Goal: Transaction & Acquisition: Book appointment/travel/reservation

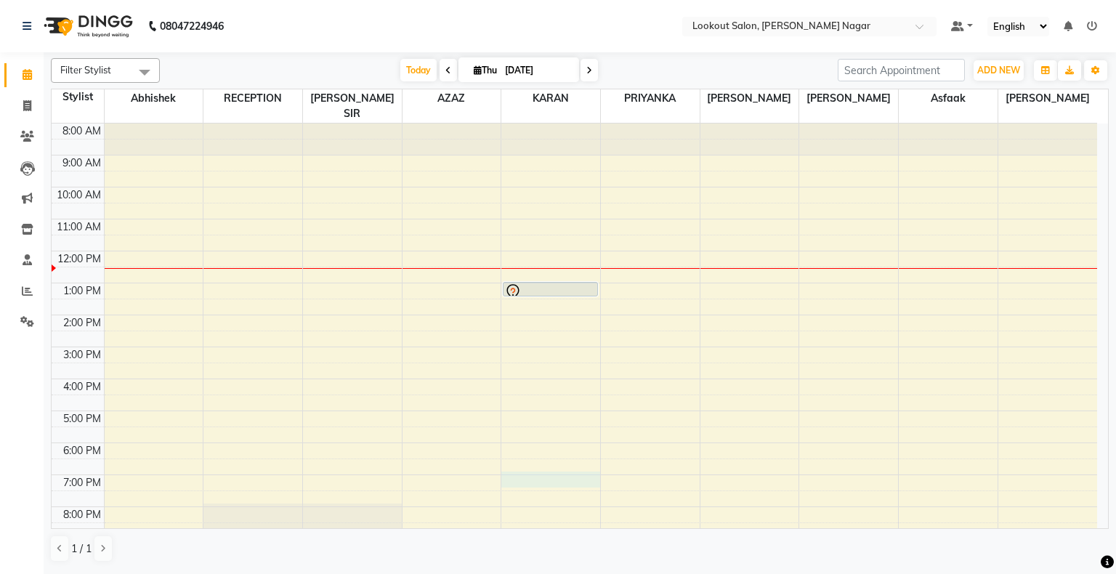
click at [532, 467] on div "8:00 AM 9:00 AM 10:00 AM 11:00 AM 12:00 PM 1:00 PM 2:00 PM 3:00 PM 4:00 PM 5:00…" at bounding box center [574, 362] width 1045 height 479
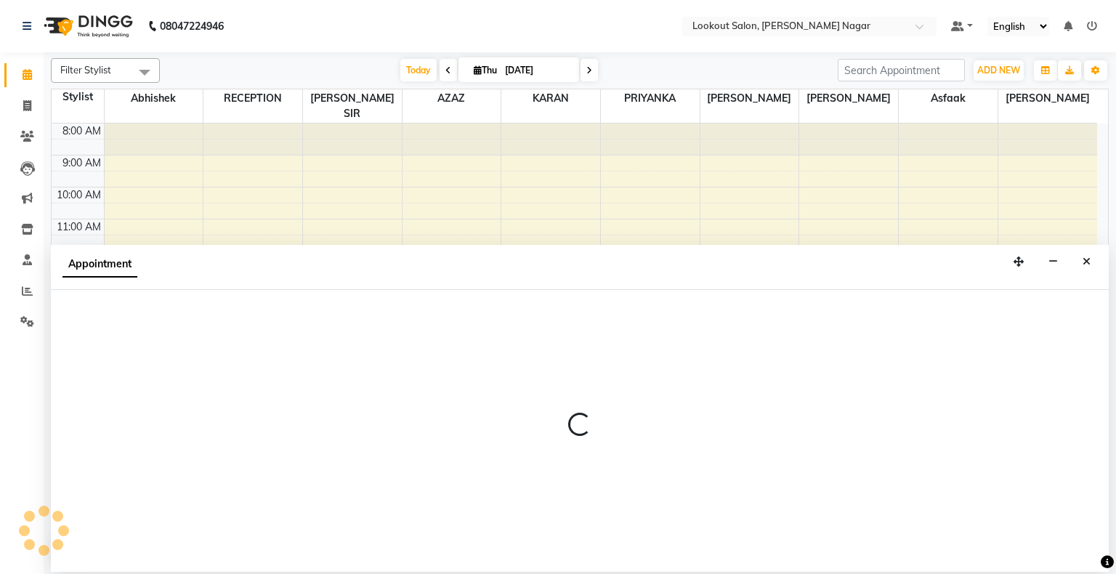
select select "11447"
select select "1140"
select select "tentative"
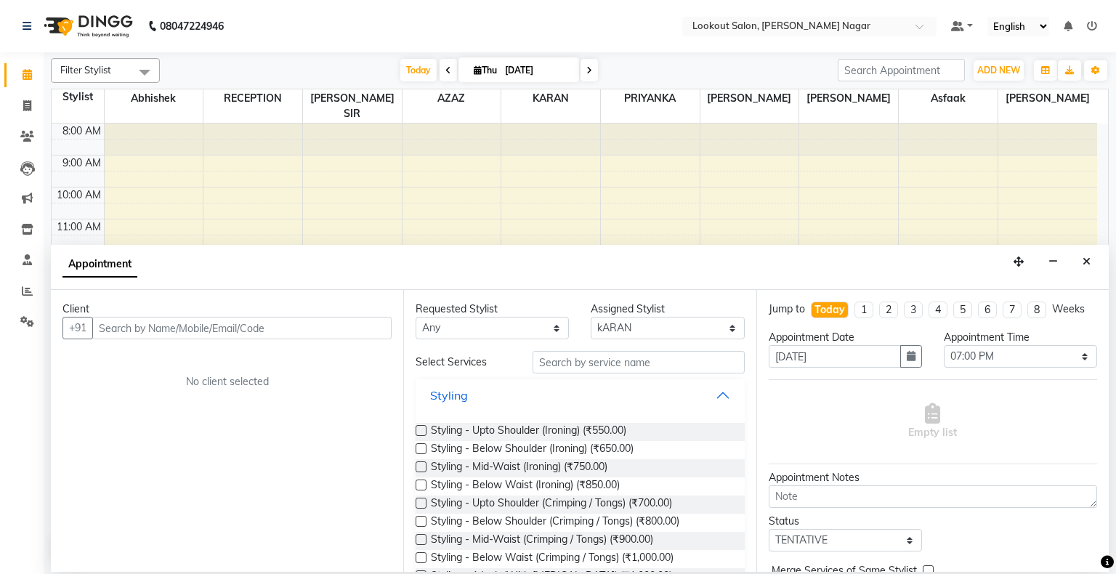
drag, startPoint x: 691, startPoint y: 382, endPoint x: 713, endPoint y: 374, distance: 23.9
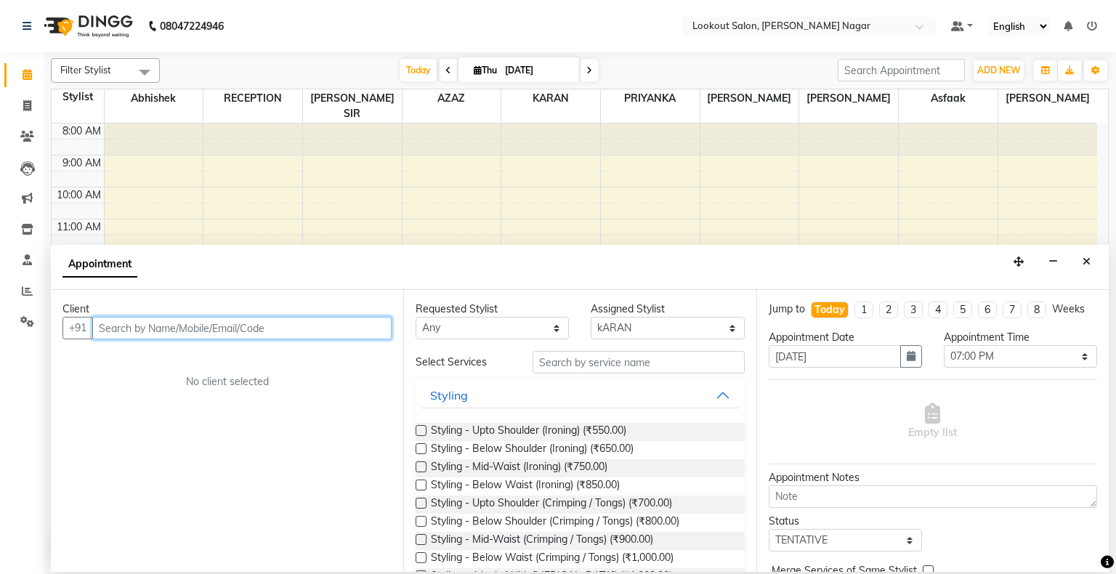
click at [261, 333] on input "text" at bounding box center [241, 328] width 299 height 23
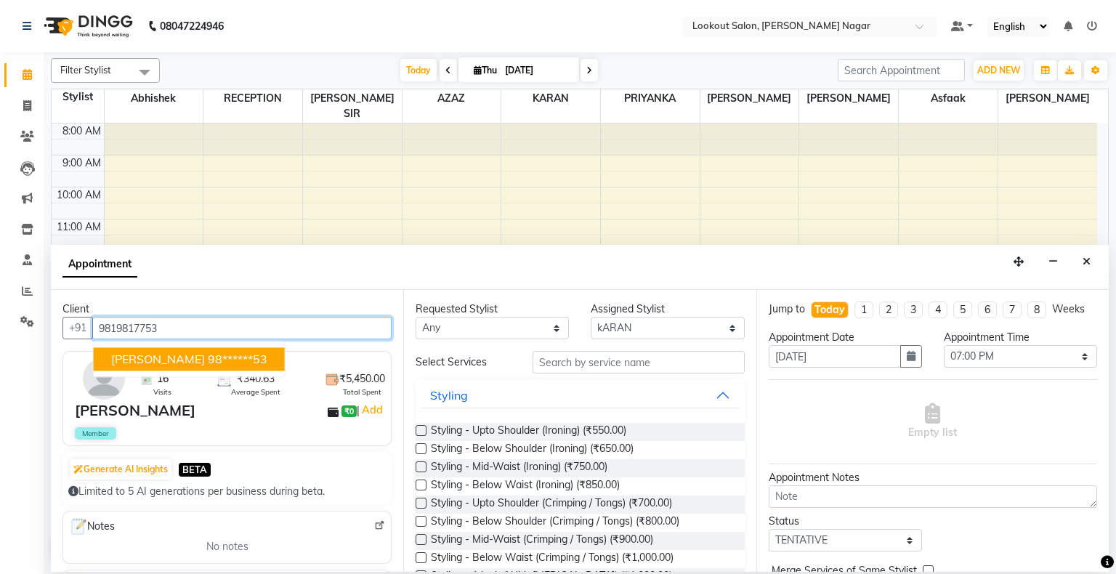
click at [239, 355] on ngb-highlight "98******53" at bounding box center [238, 359] width 60 height 15
type input "98******53"
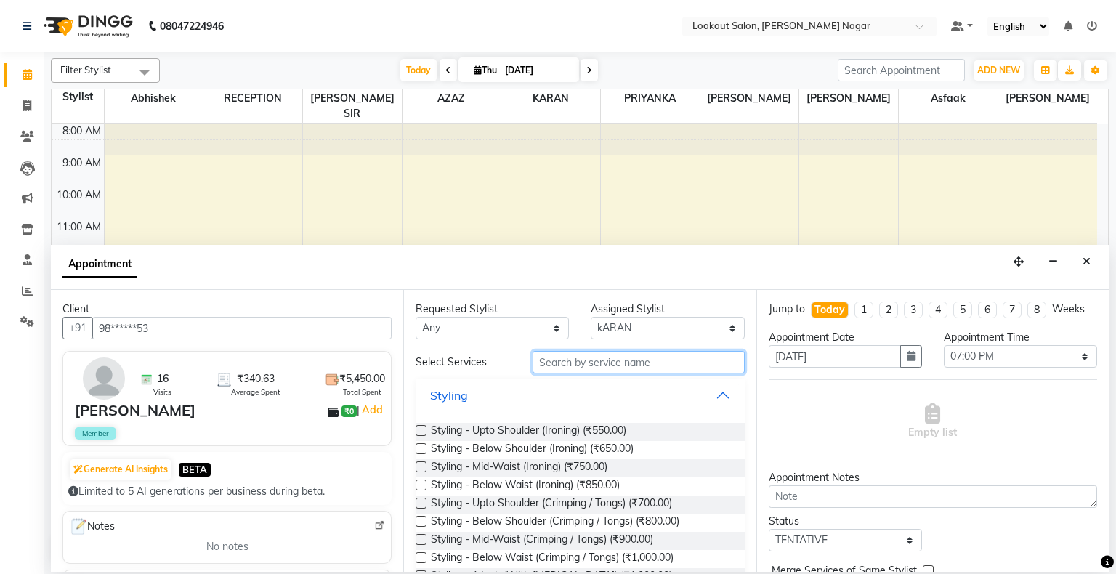
click at [606, 368] on input "text" at bounding box center [638, 362] width 212 height 23
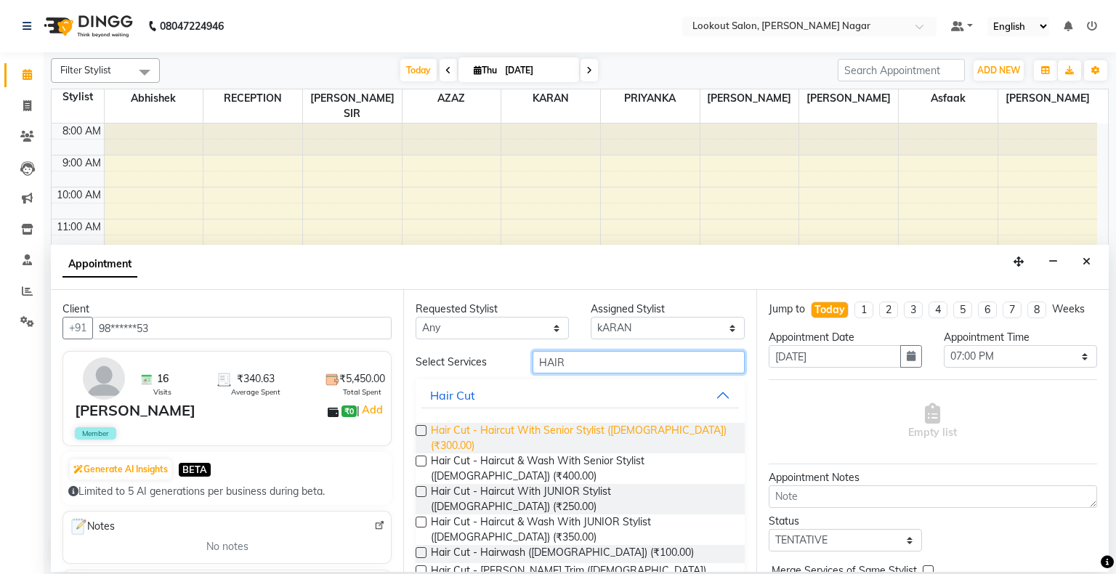
type input "HAIR"
click at [619, 430] on span "Hair Cut - Haircut With Senior Stylist ([DEMOGRAPHIC_DATA]) (₹300.00)" at bounding box center [581, 438] width 301 height 31
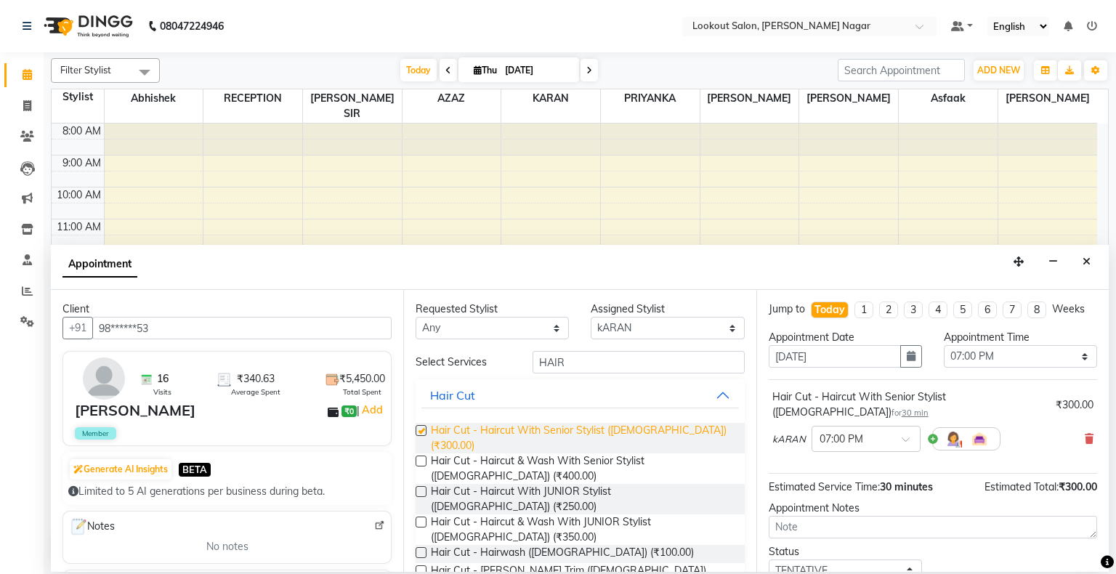
checkbox input "false"
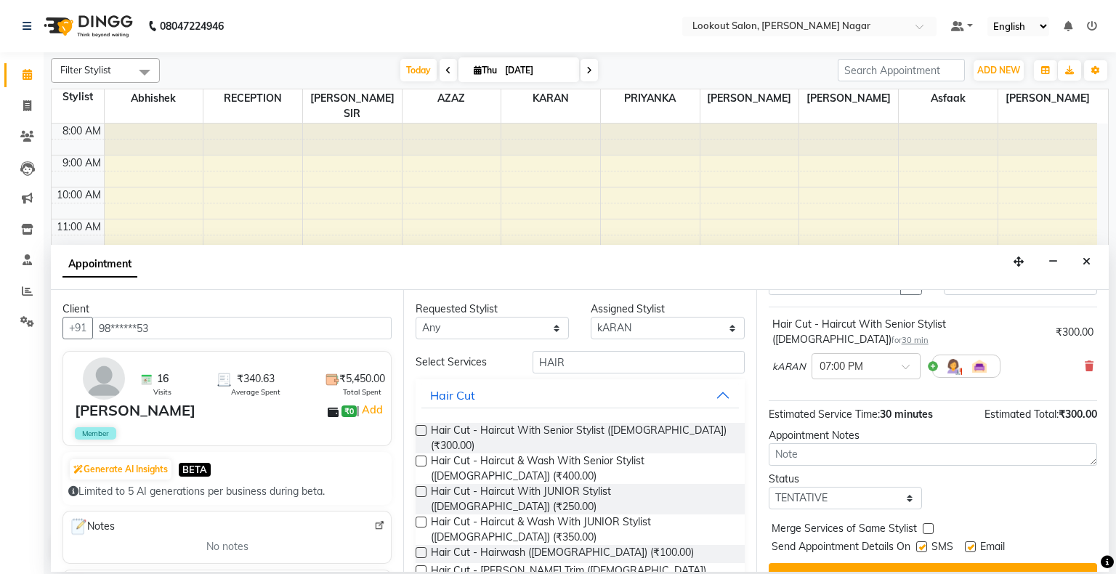
scroll to position [85, 0]
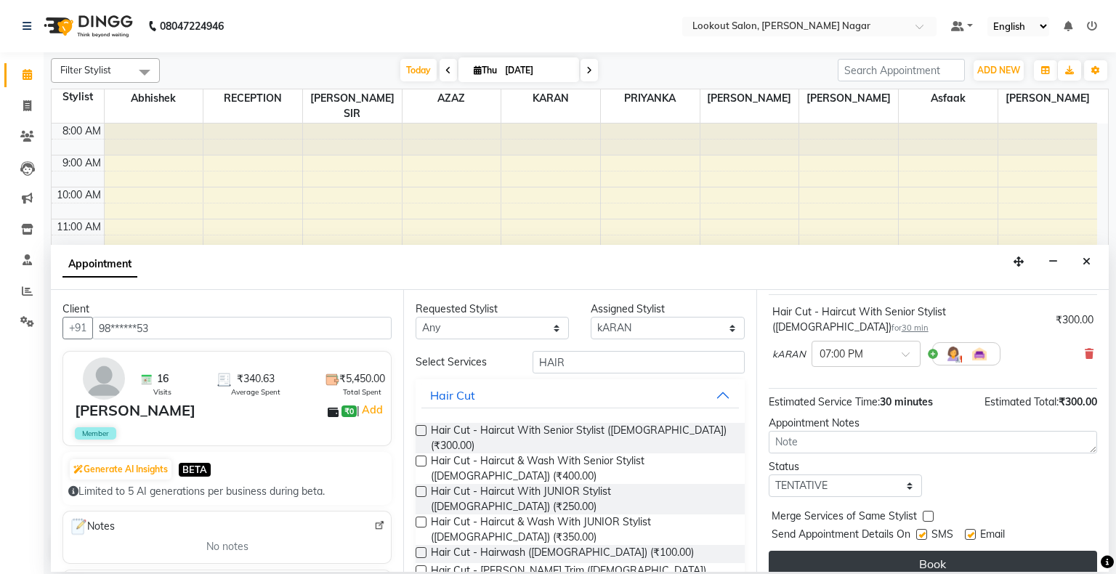
click at [1055, 551] on button "Book" at bounding box center [932, 564] width 328 height 26
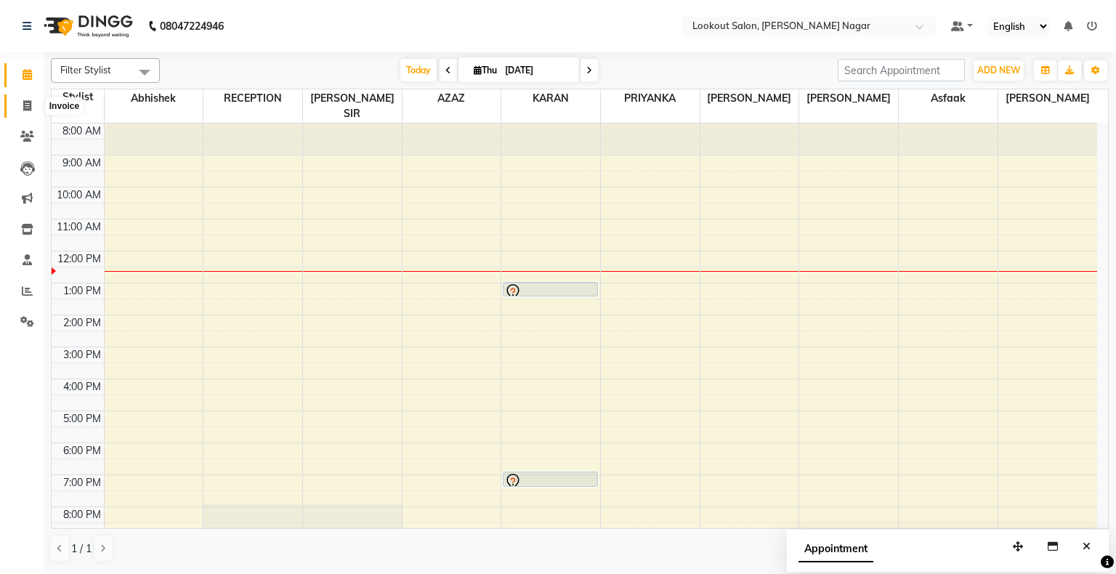
click at [25, 110] on icon at bounding box center [27, 105] width 8 height 11
select select "service"
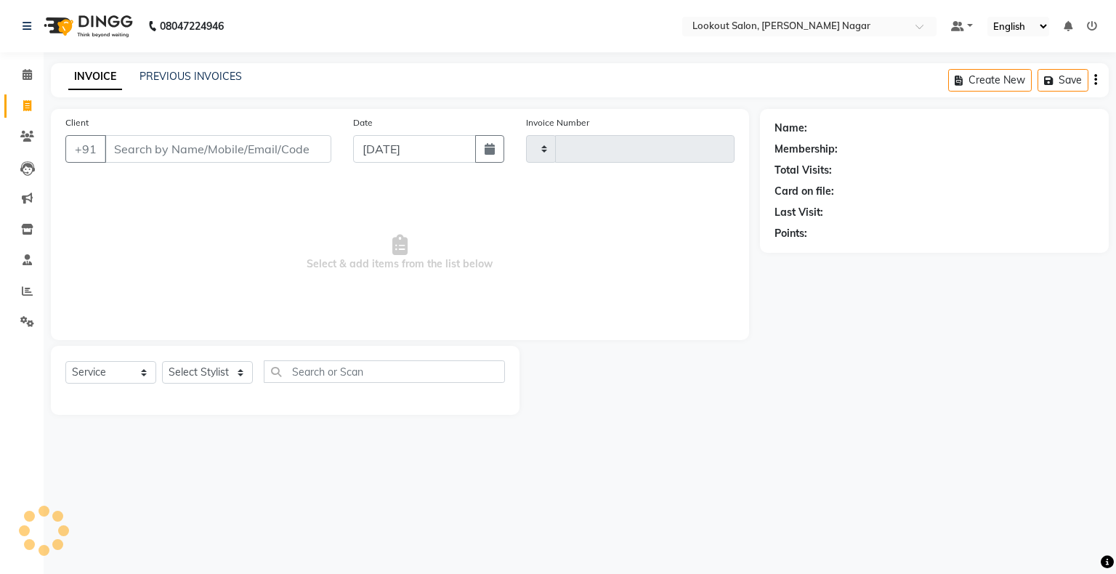
type input "2494"
select select "150"
